Goal: Transaction & Acquisition: Purchase product/service

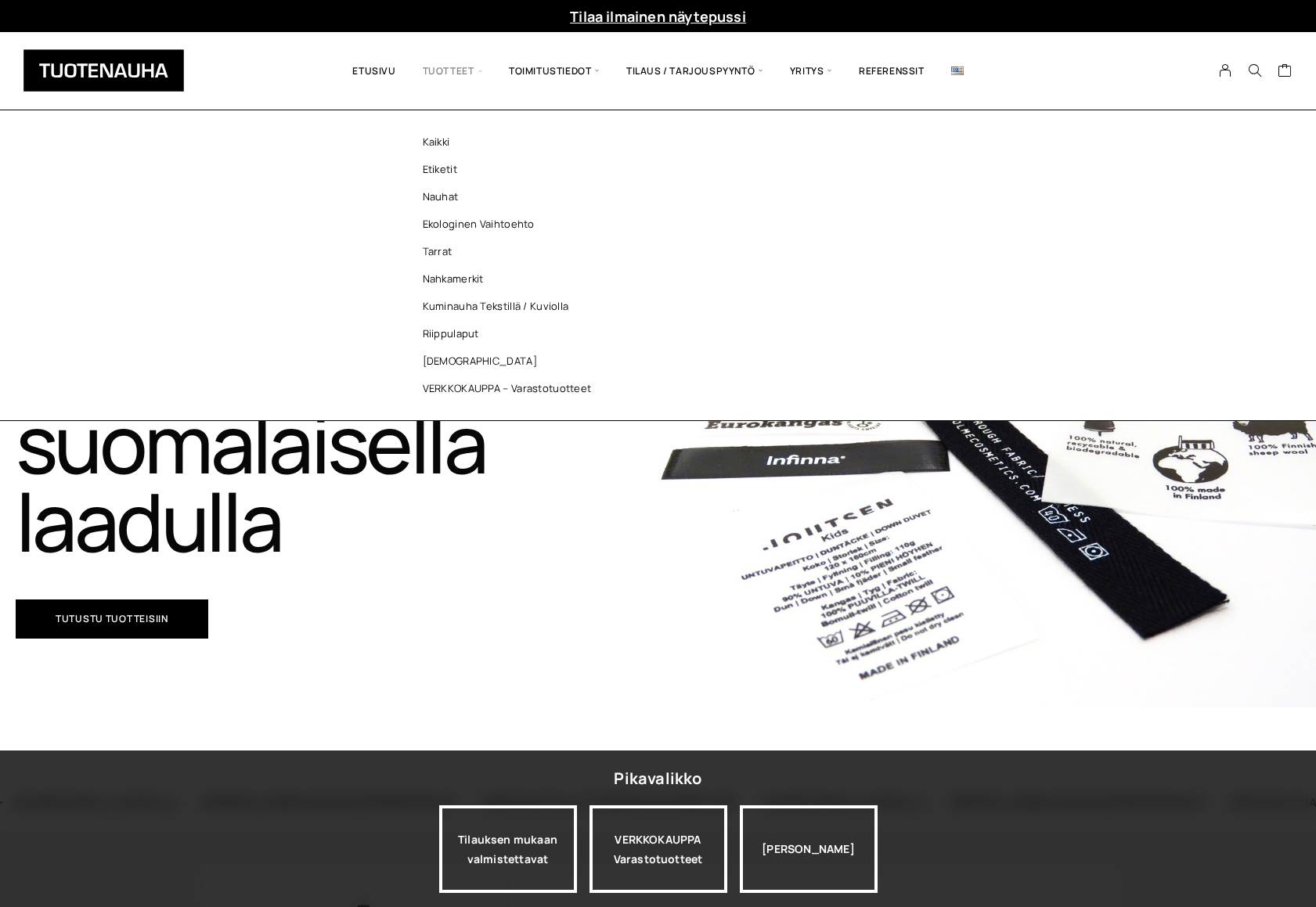
click at [454, 76] on span "Tuotteet" at bounding box center [452, 70] width 86 height 54
click at [445, 253] on link "Tarrat" at bounding box center [511, 252] width 227 height 27
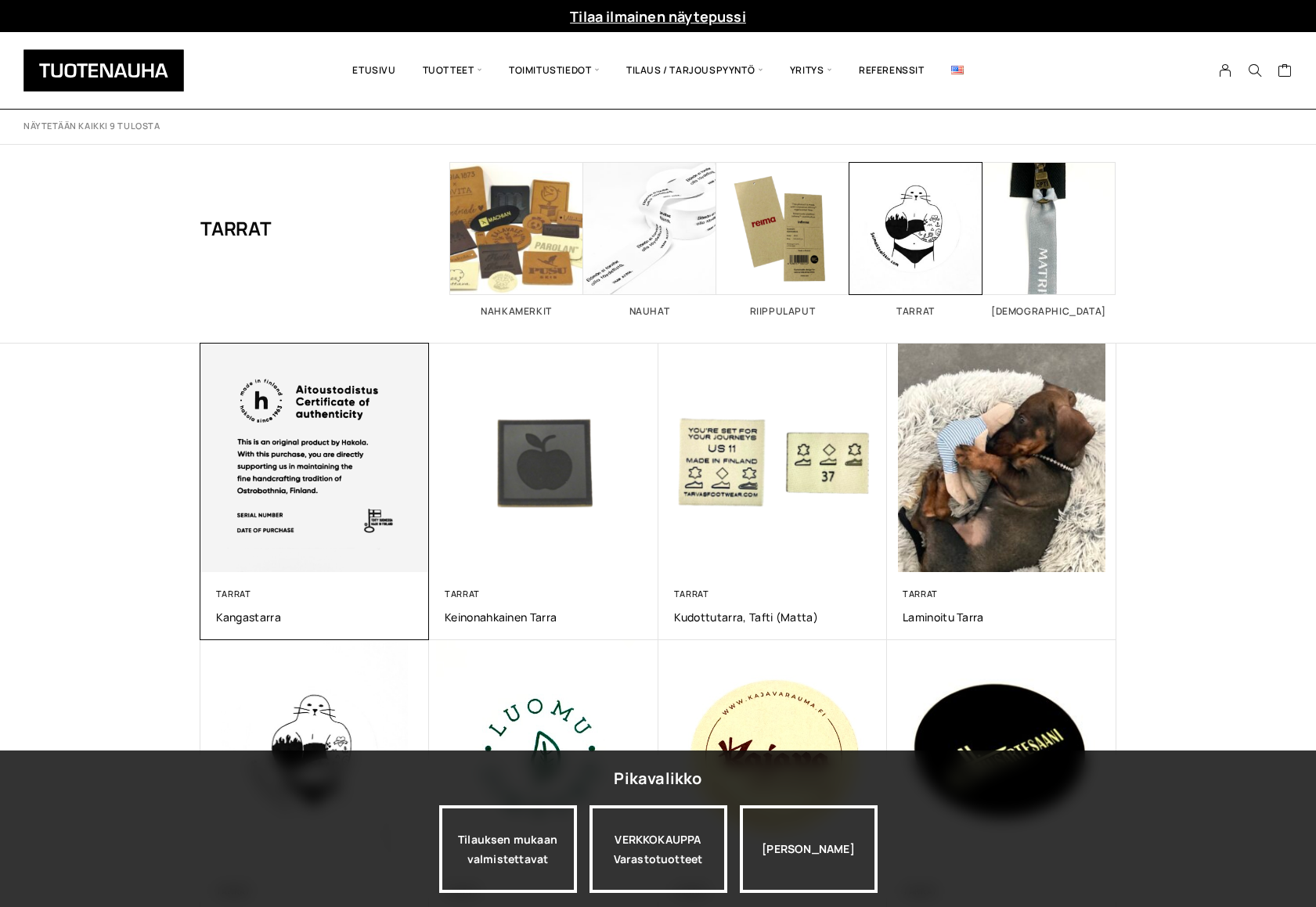
click at [341, 469] on img at bounding box center [314, 457] width 240 height 240
